Goal: Complete application form

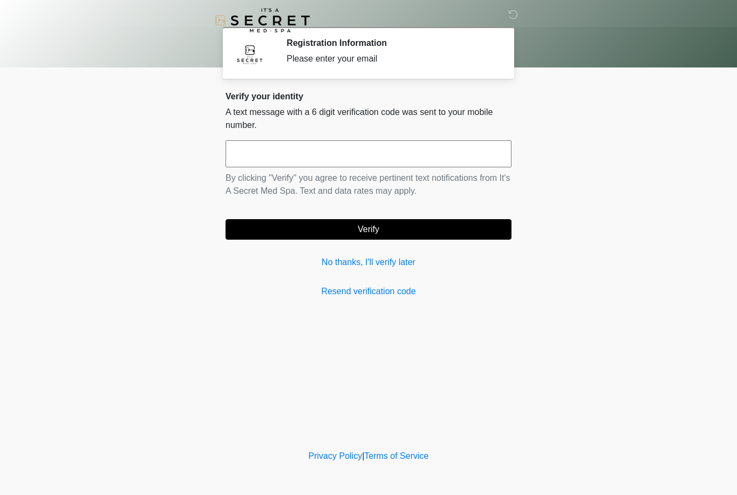
click at [443, 142] on input "text" at bounding box center [368, 153] width 286 height 27
type input "******"
click at [574, 184] on body "‎ ‎ Registration Information Please enter your email Please connect to Wi-Fi no…" at bounding box center [368, 247] width 737 height 495
click at [451, 234] on button "Verify" at bounding box center [368, 229] width 286 height 20
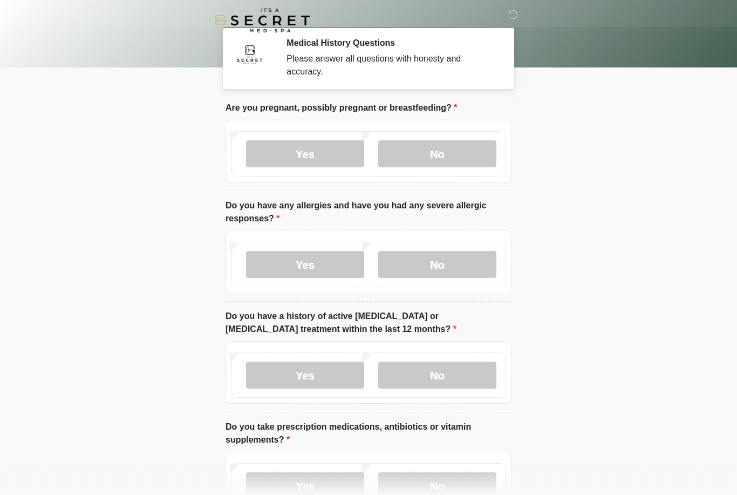
click at [460, 150] on label "No" at bounding box center [437, 153] width 118 height 27
click at [464, 265] on label "No" at bounding box center [437, 264] width 118 height 27
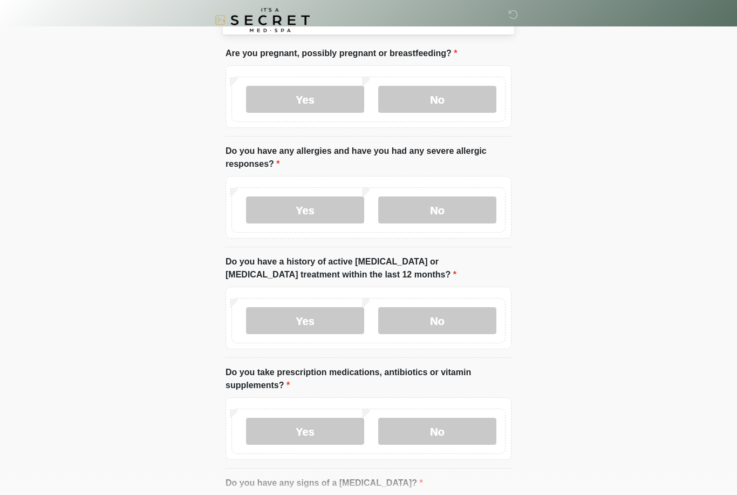
scroll to position [54, 0]
click at [464, 316] on label "No" at bounding box center [437, 320] width 118 height 27
click at [448, 431] on label "No" at bounding box center [437, 431] width 118 height 27
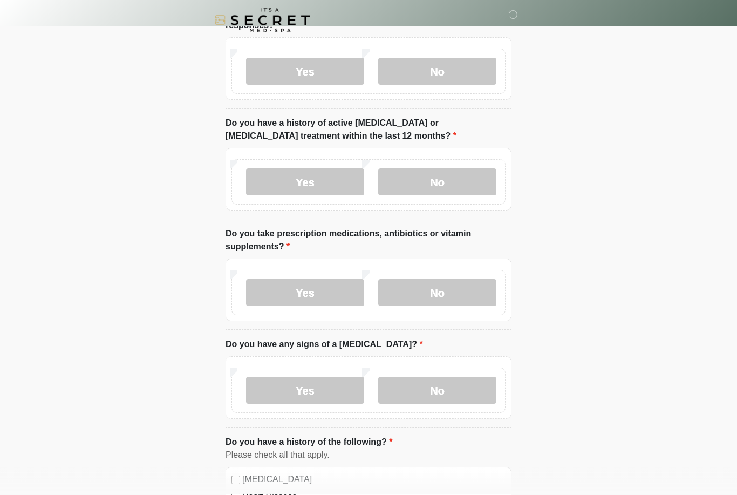
scroll to position [192, 0]
click at [448, 390] on label "No" at bounding box center [437, 391] width 118 height 27
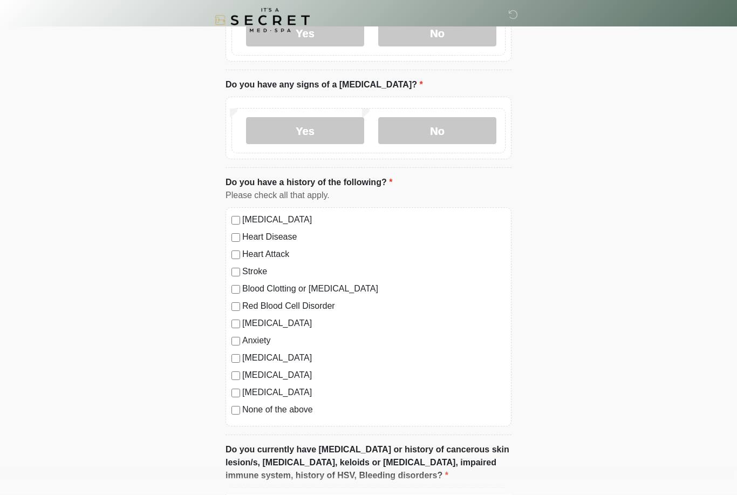
scroll to position [453, 0]
click at [303, 407] on label "None of the above" at bounding box center [373, 408] width 263 height 13
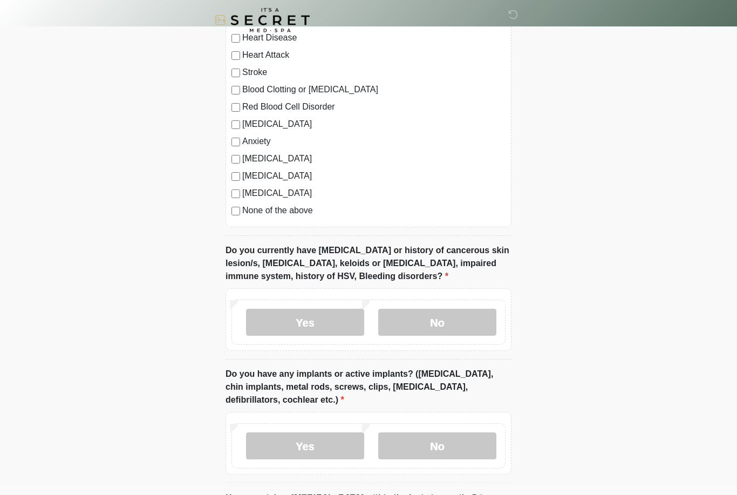
scroll to position [655, 0]
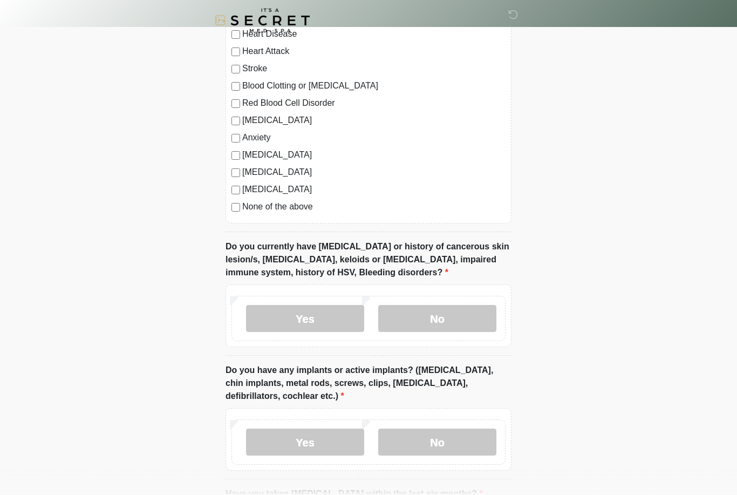
click at [459, 313] on label "No" at bounding box center [437, 318] width 118 height 27
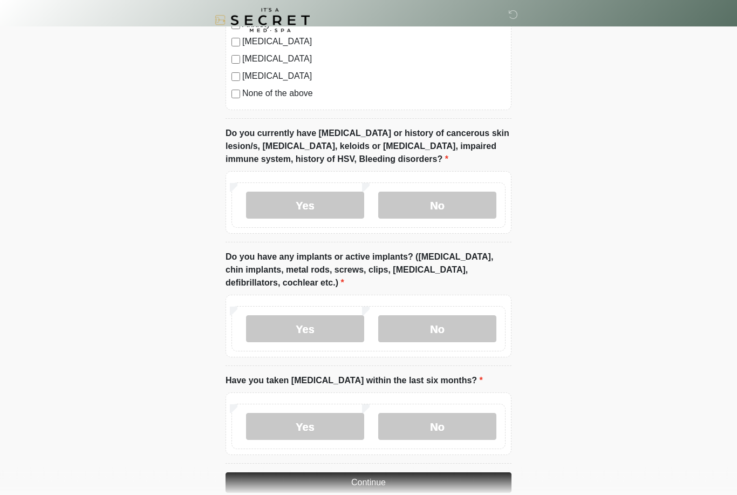
scroll to position [769, 0]
click at [467, 319] on label "No" at bounding box center [437, 328] width 118 height 27
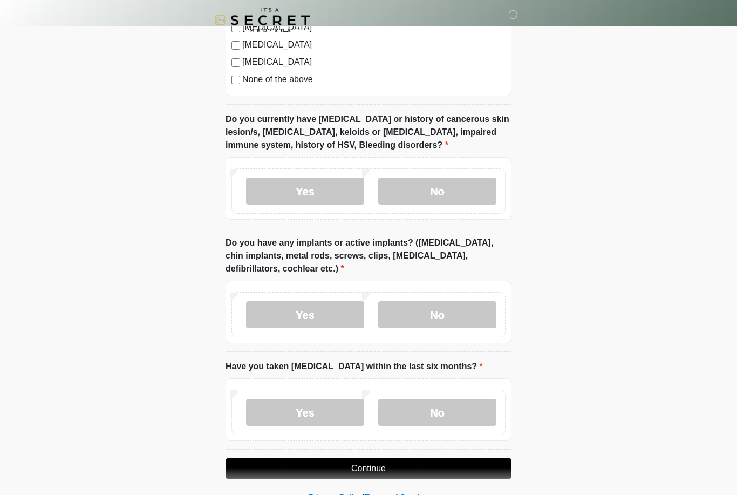
scroll to position [788, 0]
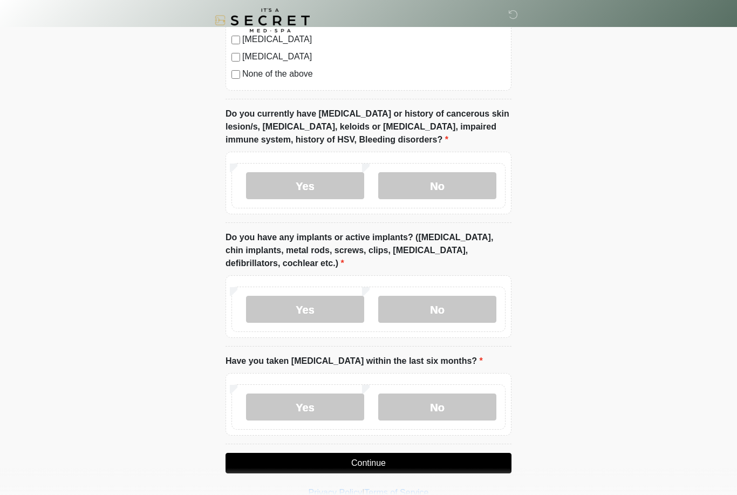
click at [462, 407] on label "No" at bounding box center [437, 406] width 118 height 27
click at [484, 461] on button "Continue" at bounding box center [368, 463] width 286 height 20
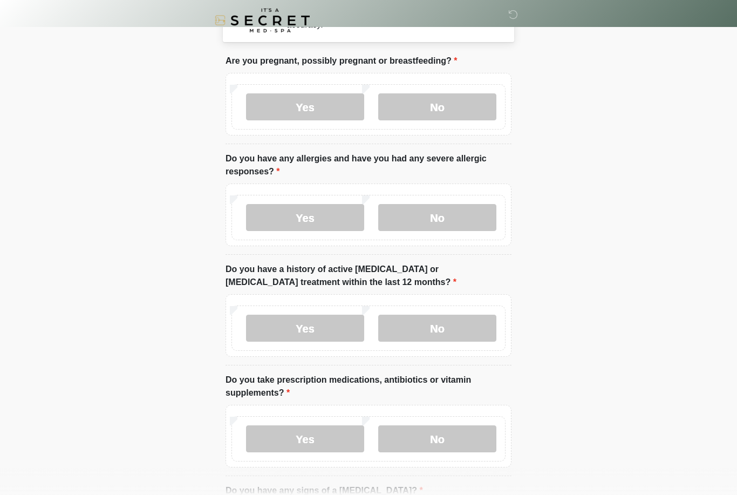
scroll to position [0, 0]
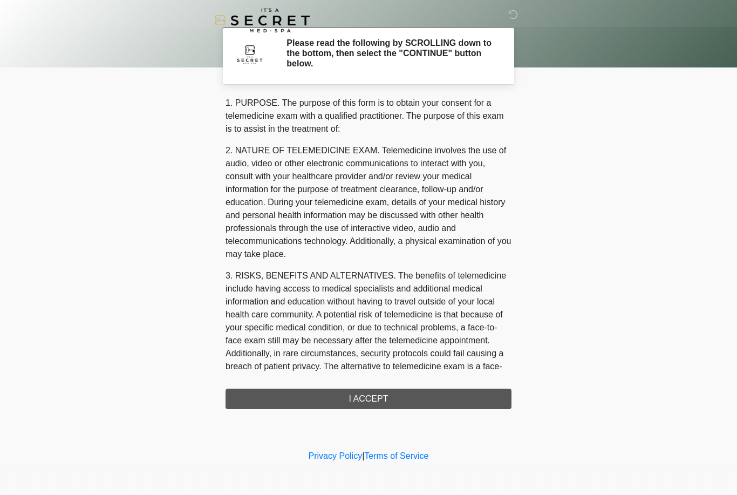
click at [471, 394] on div "1. PURPOSE. The purpose of this form is to obtain your consent for a telemedici…" at bounding box center [368, 253] width 286 height 312
click at [390, 401] on div "1. PURPOSE. The purpose of this form is to obtain your consent for a telemedici…" at bounding box center [368, 253] width 286 height 312
click at [405, 397] on div "1. PURPOSE. The purpose of this form is to obtain your consent for a telemedici…" at bounding box center [368, 253] width 286 height 312
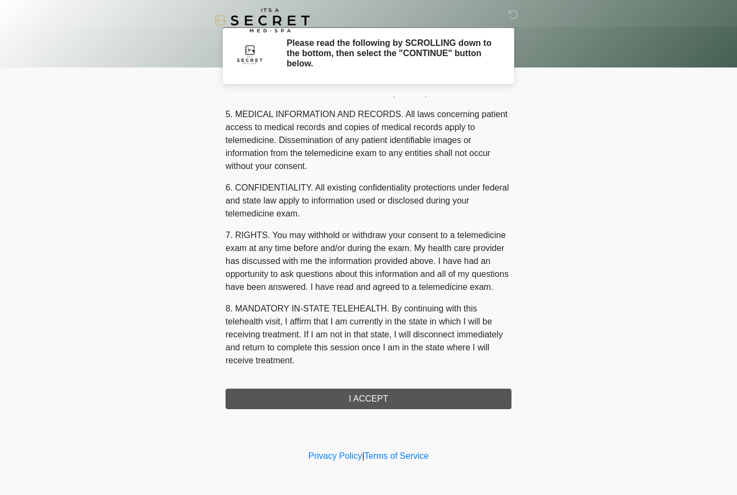
scroll to position [347, 0]
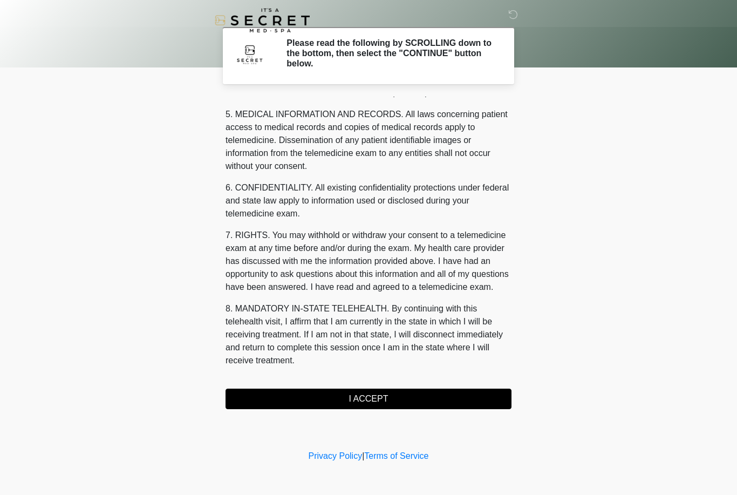
click at [370, 395] on button "I ACCEPT" at bounding box center [368, 398] width 286 height 20
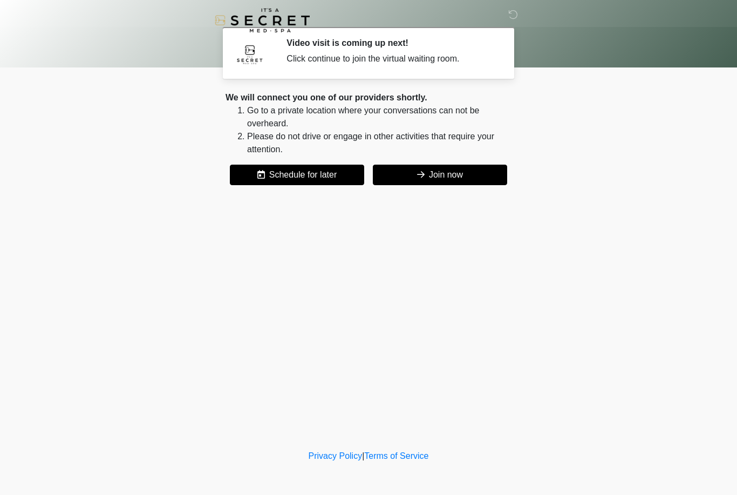
click at [485, 178] on button "Join now" at bounding box center [440, 175] width 134 height 20
